Goal: Transaction & Acquisition: Purchase product/service

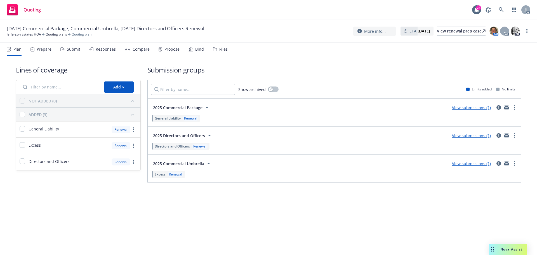
click at [73, 47] on div "Submit" at bounding box center [73, 49] width 13 height 4
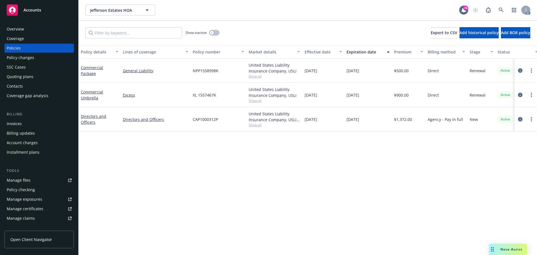
click at [189, 170] on div "Policy details Lines of coverage Policy number Market details Effective date Ex…" at bounding box center [308, 150] width 459 height 210
click at [522, 119] on icon "circleInformation" at bounding box center [520, 119] width 4 height 4
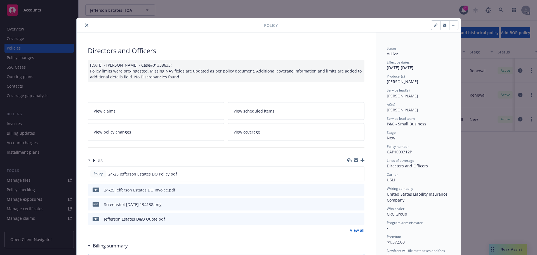
click at [88, 23] on div at bounding box center [171, 25] width 185 height 7
click at [85, 25] on icon "close" at bounding box center [86, 25] width 3 height 3
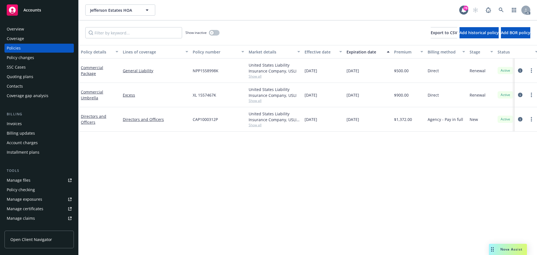
click at [28, 59] on div "Policy changes" at bounding box center [20, 57] width 27 height 9
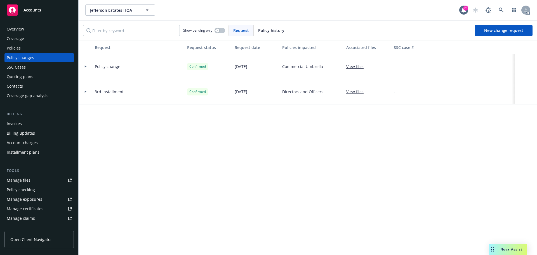
click at [234, 143] on div "Request Request status Request date Policies impacted Associated files SSC case…" at bounding box center [308, 148] width 459 height 214
click at [15, 47] on div "Policies" at bounding box center [14, 48] width 14 height 9
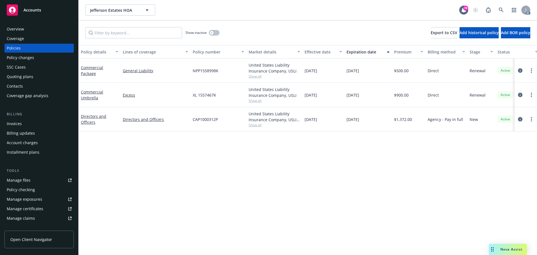
click at [293, 193] on div "Policy details Lines of coverage Policy number Market details Effective date Ex…" at bounding box center [308, 150] width 459 height 210
click at [522, 118] on icon "circleInformation" at bounding box center [520, 119] width 4 height 4
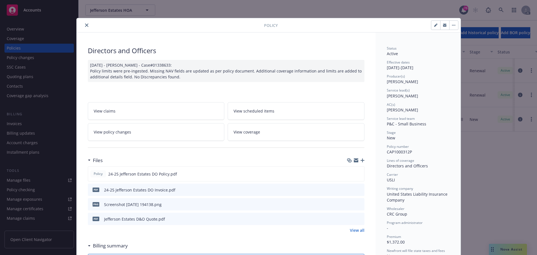
scroll to position [17, 0]
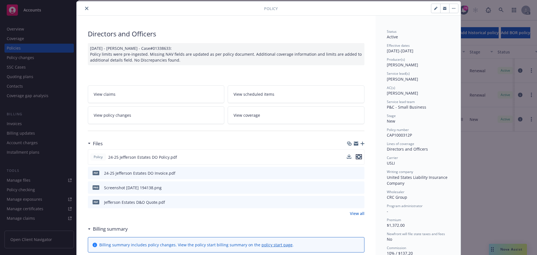
click at [357, 156] on icon "preview file" at bounding box center [359, 157] width 5 height 4
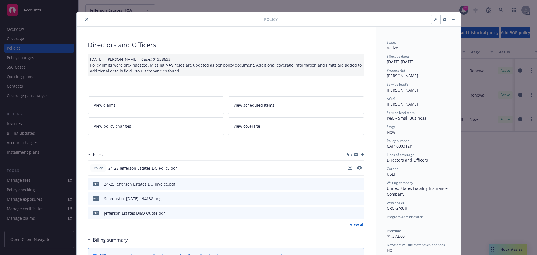
scroll to position [0, 0]
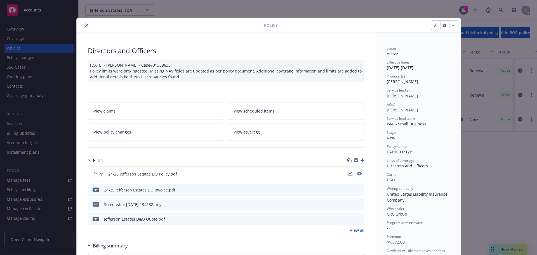
click at [85, 23] on button "close" at bounding box center [86, 25] width 7 height 7
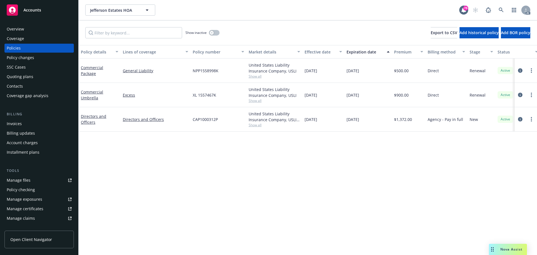
click at [28, 29] on div "Overview" at bounding box center [39, 29] width 65 height 9
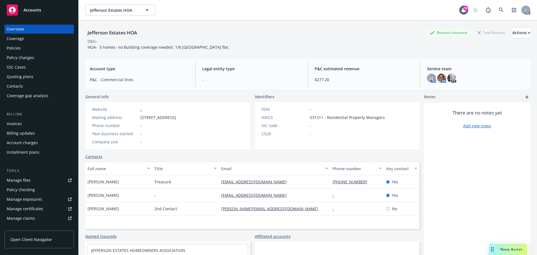
click at [19, 50] on div "Policies" at bounding box center [14, 48] width 14 height 9
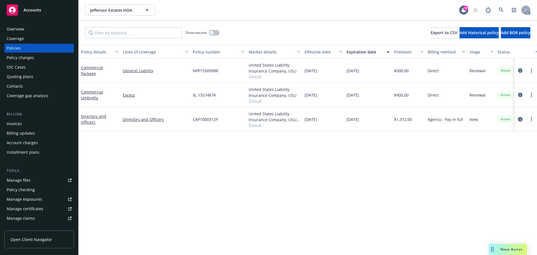
click at [519, 120] on icon "circleInformation" at bounding box center [520, 119] width 4 height 4
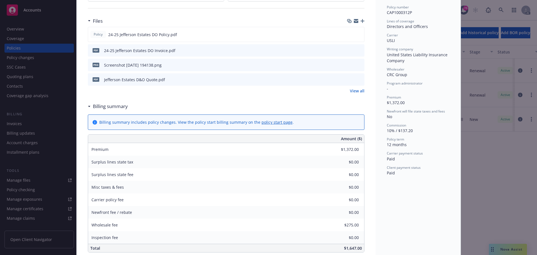
scroll to position [140, 0]
click at [359, 80] on icon "preview file" at bounding box center [359, 79] width 5 height 4
